Goal: Transaction & Acquisition: Purchase product/service

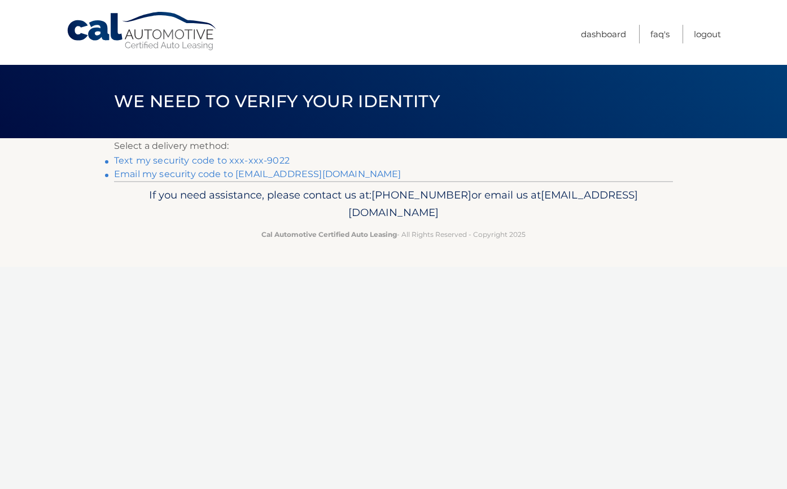
click at [275, 157] on link "Text my security code to xxx-xxx-9022" at bounding box center [202, 160] width 176 height 11
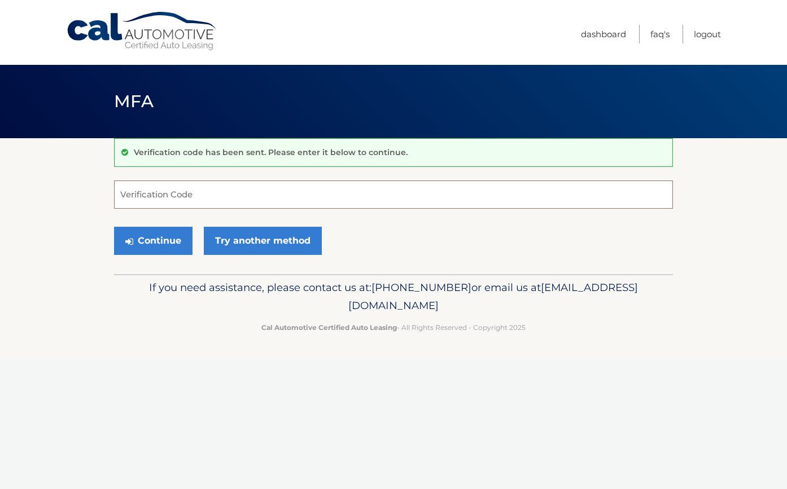
click at [261, 185] on input "Verification Code" at bounding box center [393, 195] width 559 height 28
type input "650293"
click at [177, 244] on button "Continue" at bounding box center [153, 241] width 78 height 28
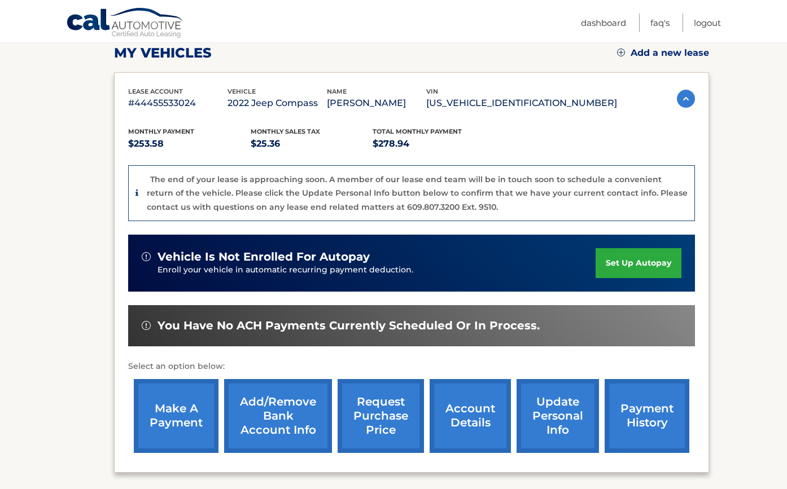
scroll to position [183, 0]
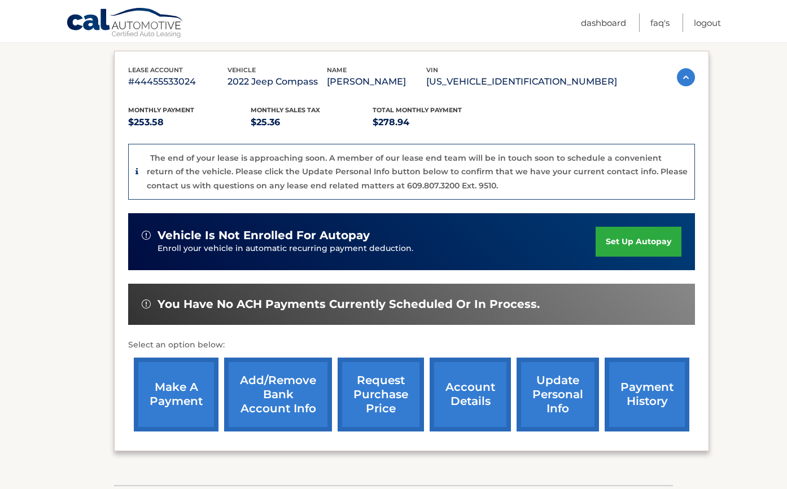
click at [176, 385] on link "make a payment" at bounding box center [176, 395] width 85 height 74
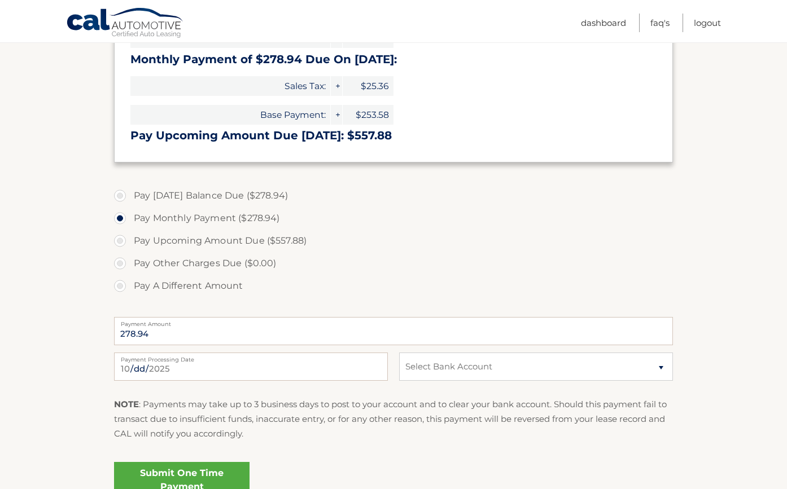
scroll to position [284, 0]
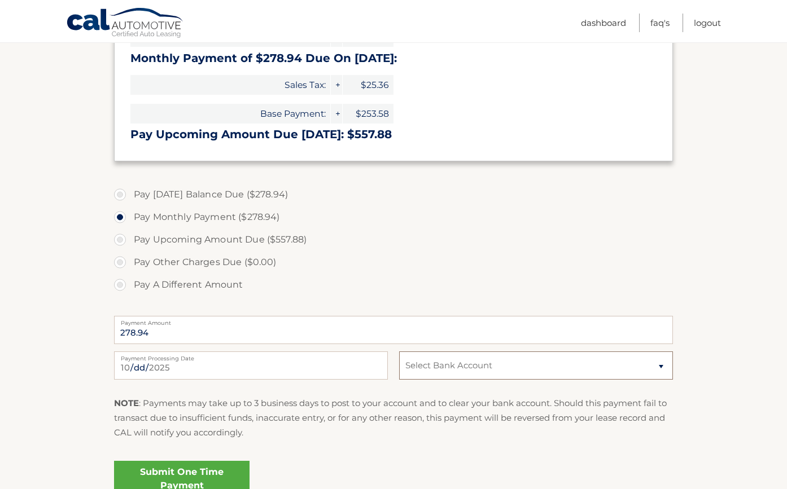
select select "Njc2ZDhiMmEtNGE3OC00ODQ2LTk0OWQtZGU5ZDg2MTRkZGIy"
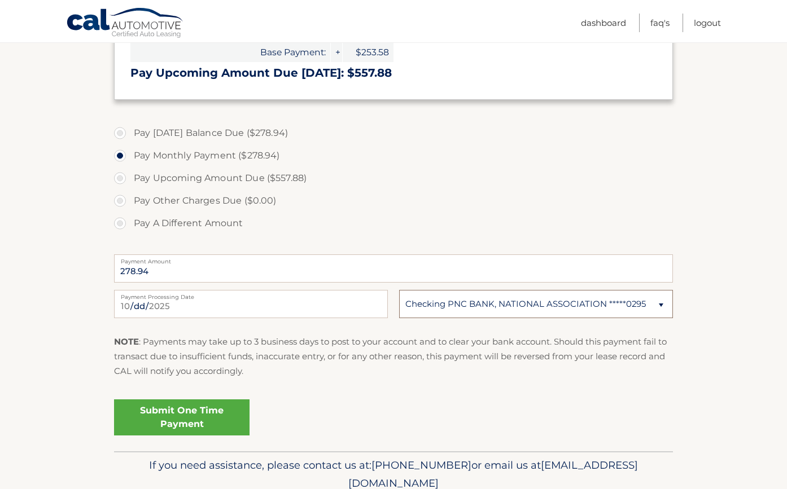
scroll to position [353, 0]
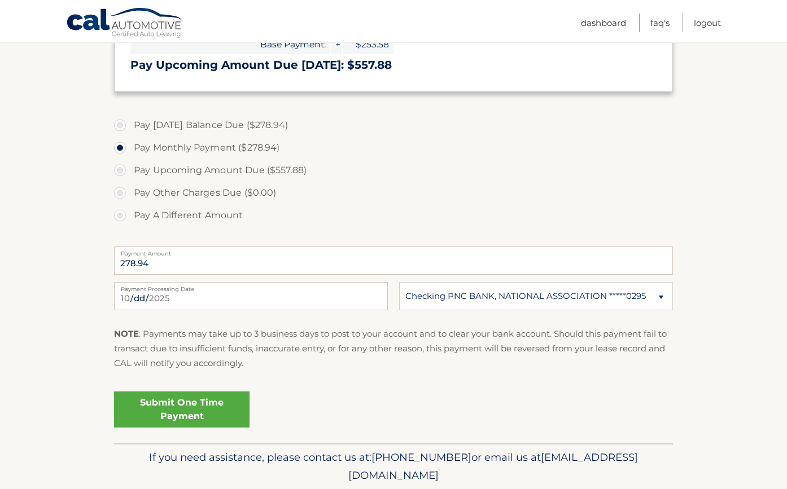
click at [208, 415] on link "Submit One Time Payment" at bounding box center [181, 410] width 135 height 36
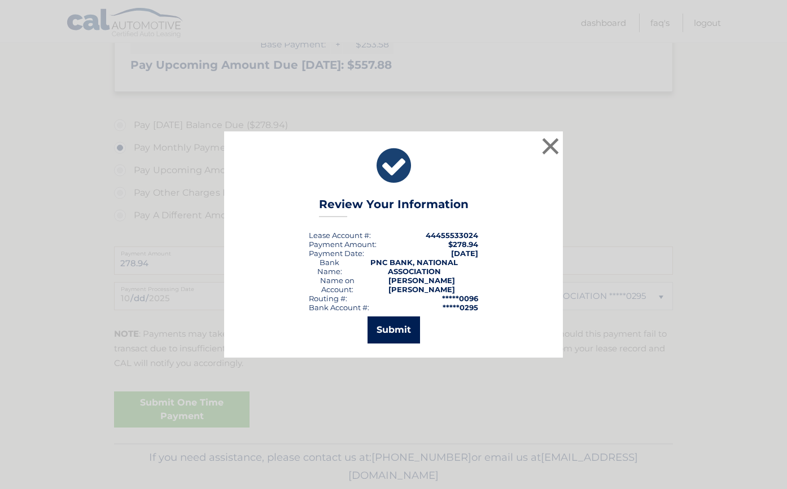
click at [393, 326] on button "Submit" at bounding box center [393, 330] width 52 height 27
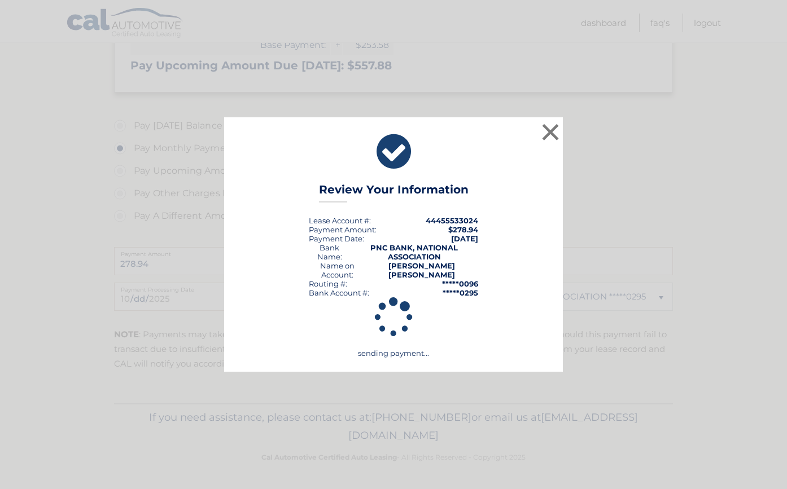
scroll to position [349, 0]
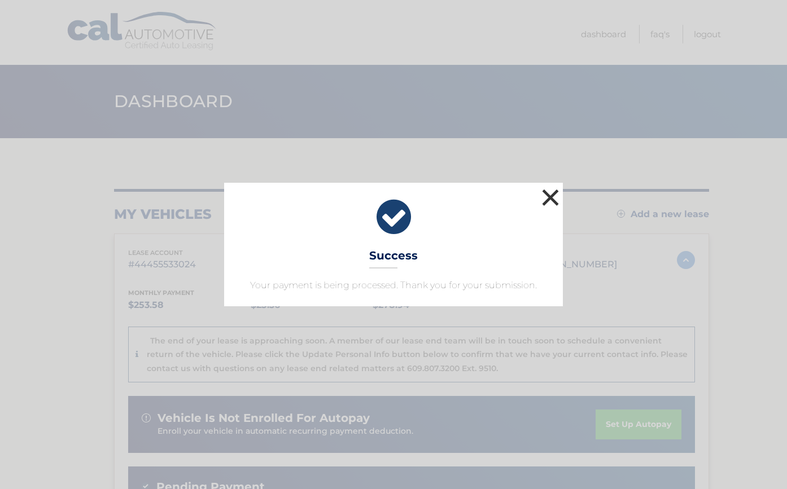
click at [551, 194] on button "×" at bounding box center [550, 197] width 23 height 23
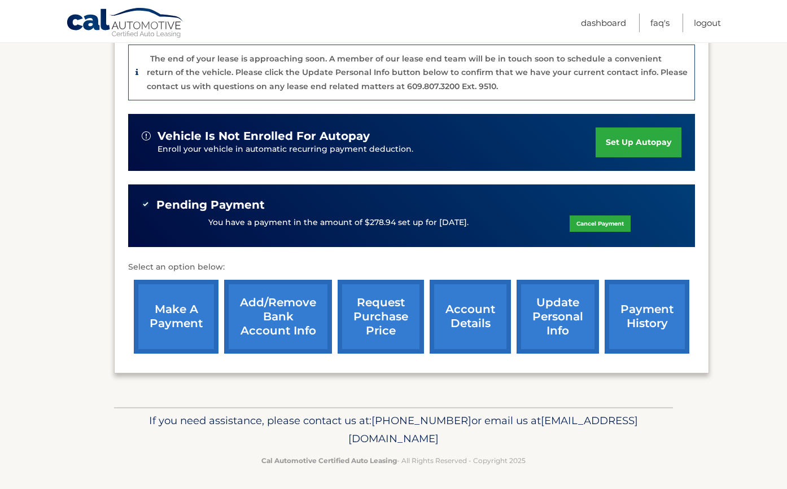
scroll to position [282, 0]
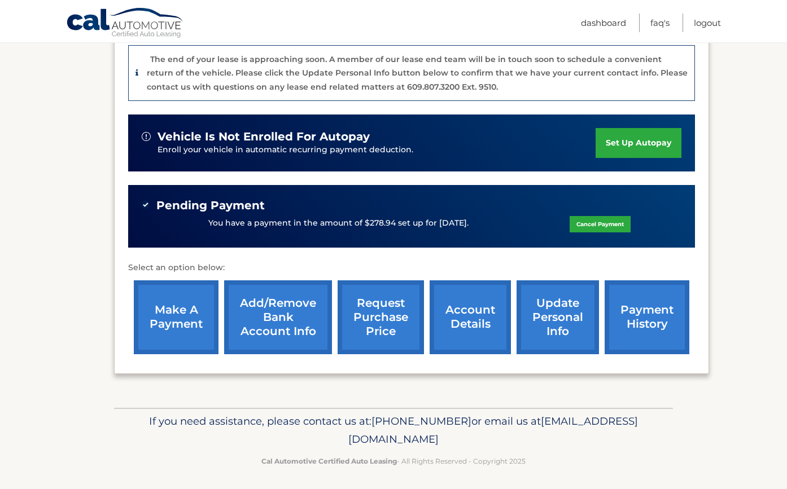
click at [185, 206] on span "Pending Payment" at bounding box center [210, 206] width 108 height 14
click at [663, 314] on link "payment history" at bounding box center [647, 318] width 85 height 74
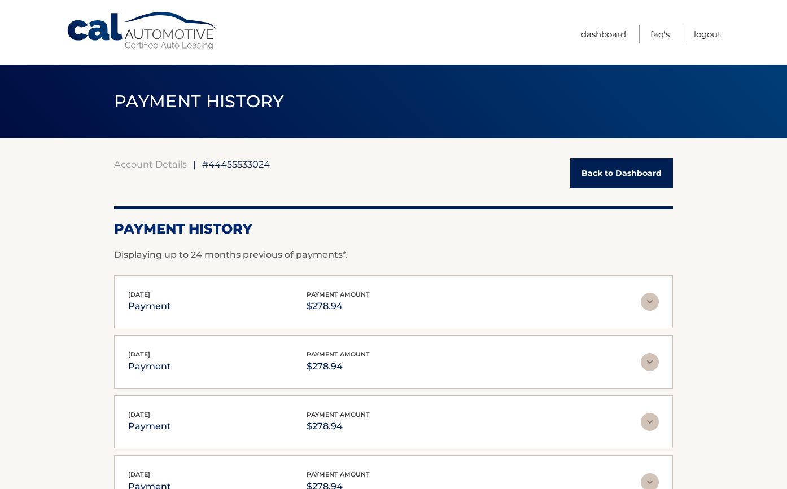
click at [650, 306] on img at bounding box center [650, 302] width 18 height 18
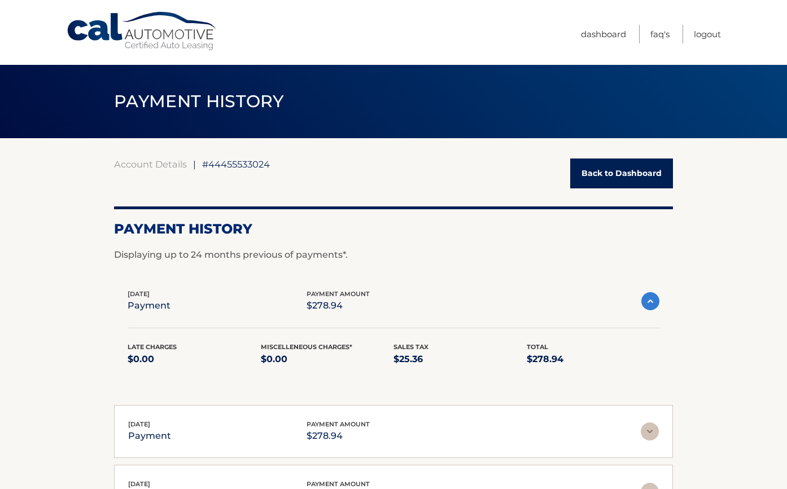
click at [650, 306] on img at bounding box center [650, 301] width 18 height 18
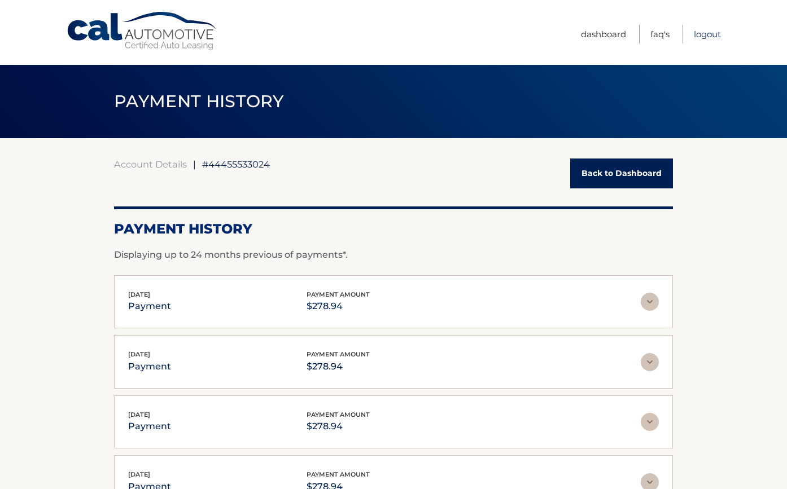
click at [715, 36] on link "Logout" at bounding box center [707, 34] width 27 height 19
